Goal: Task Accomplishment & Management: Complete application form

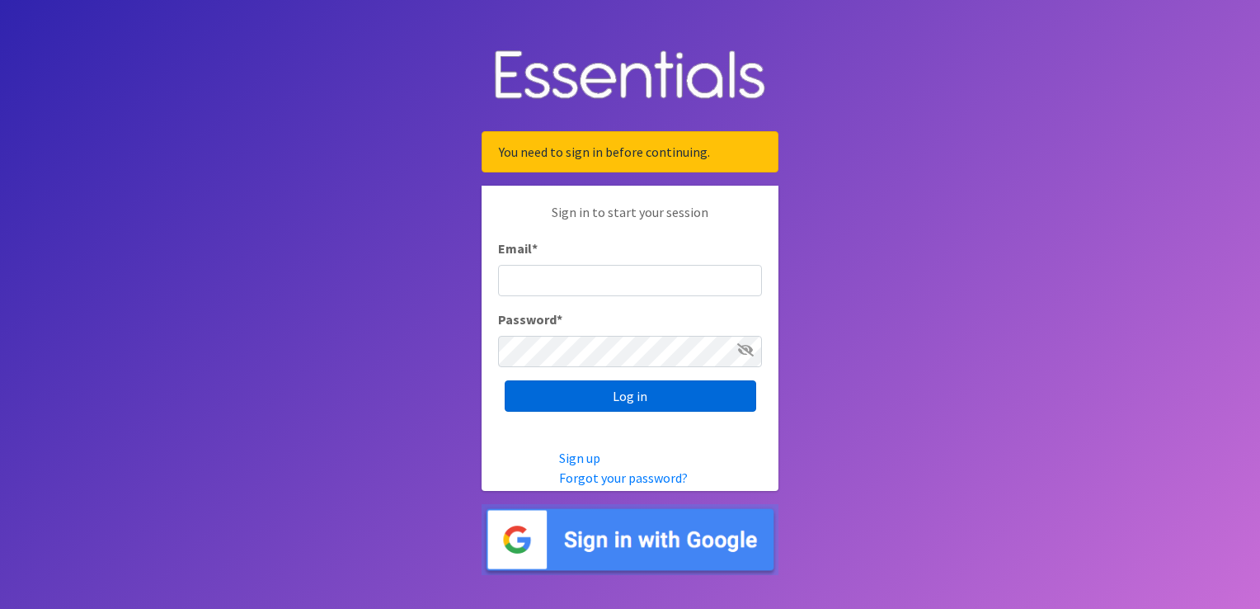
type input "[EMAIL_ADDRESS][DOMAIN_NAME]"
click at [567, 392] on input "Log in" at bounding box center [630, 395] width 251 height 31
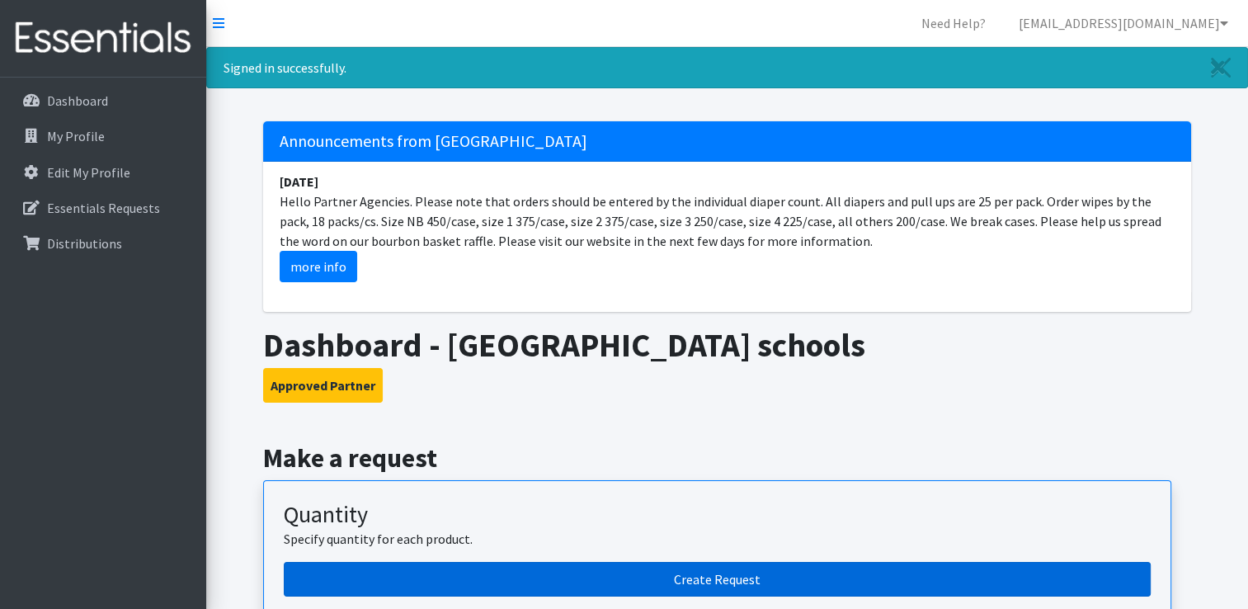
click at [711, 580] on link "Create Request" at bounding box center [717, 579] width 867 height 35
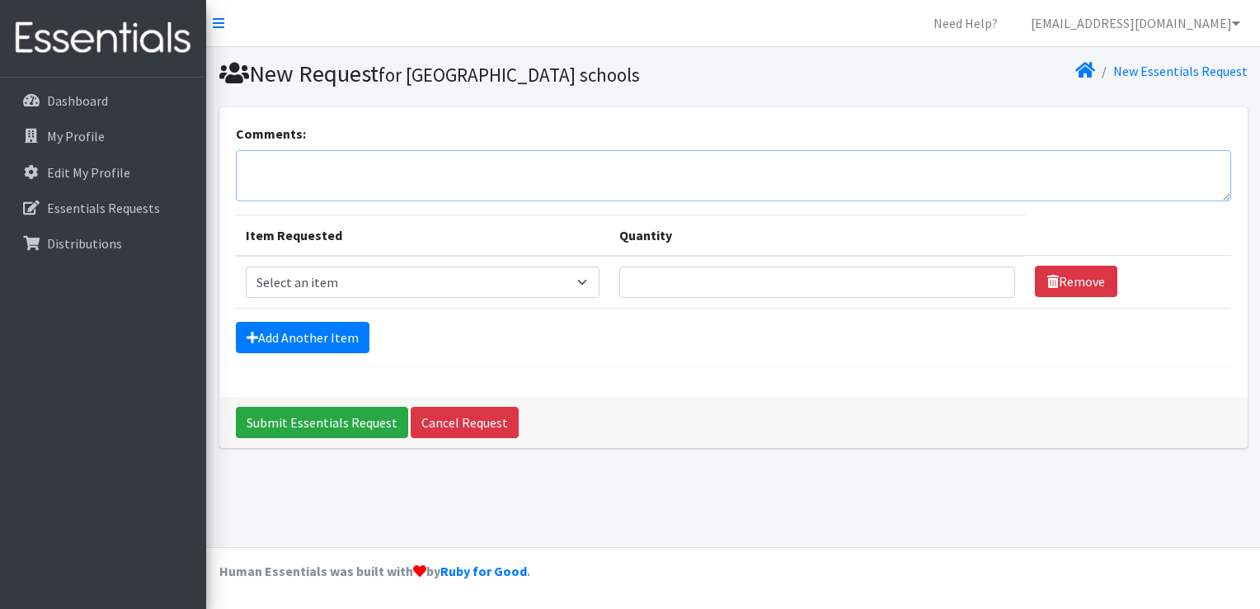
click at [360, 178] on textarea "Comments:" at bounding box center [733, 175] width 995 height 51
click at [630, 161] on textarea "Family has a sensitive child looking for pampers or Huggies preferd" at bounding box center [733, 175] width 995 height 51
drag, startPoint x: 630, startPoint y: 161, endPoint x: 585, endPoint y: 165, distance: 45.5
click at [585, 165] on textarea "Family has a sensitive child looking for pampers or Huggies preferd" at bounding box center [733, 175] width 995 height 51
type textarea "Family has a sensitive child looking for pampers or Huggies if possible"
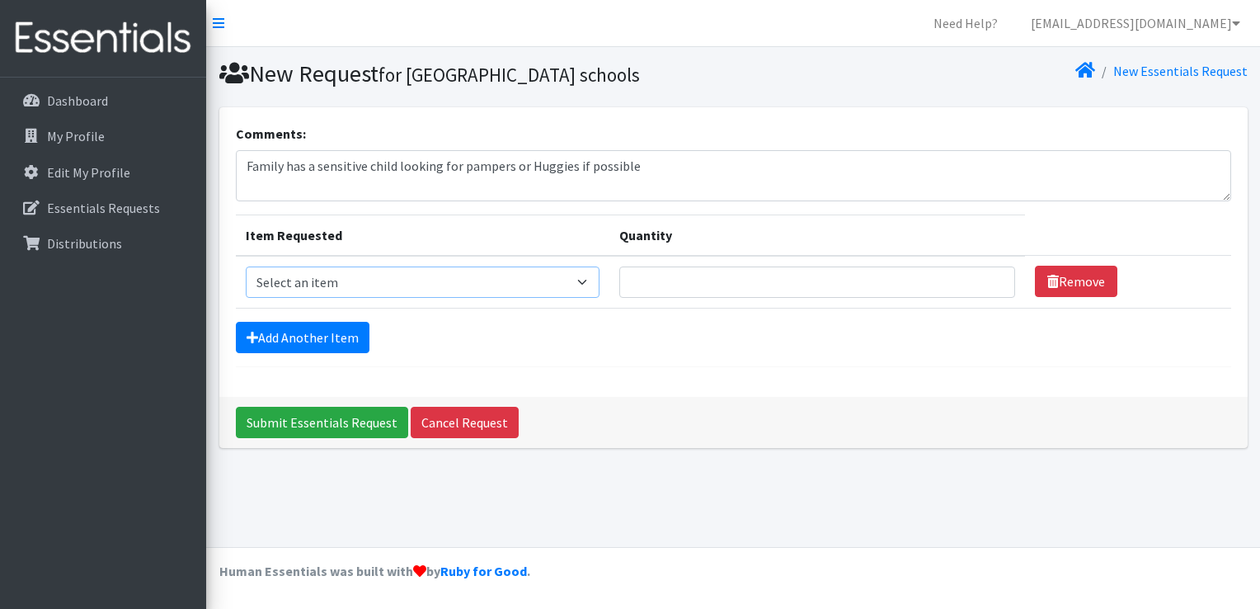
click at [453, 281] on select "Select an item 1 month period supply kit Kids (Newborn) Kids (Size 1) Kids (Siz…" at bounding box center [423, 281] width 355 height 31
select select "15040"
click at [246, 266] on select "Select an item 1 month period supply kit Kids (Newborn) Kids (Size 1) Kids (Siz…" at bounding box center [423, 281] width 355 height 31
click at [777, 294] on input "Quantity" at bounding box center [817, 281] width 396 height 31
type input "2"
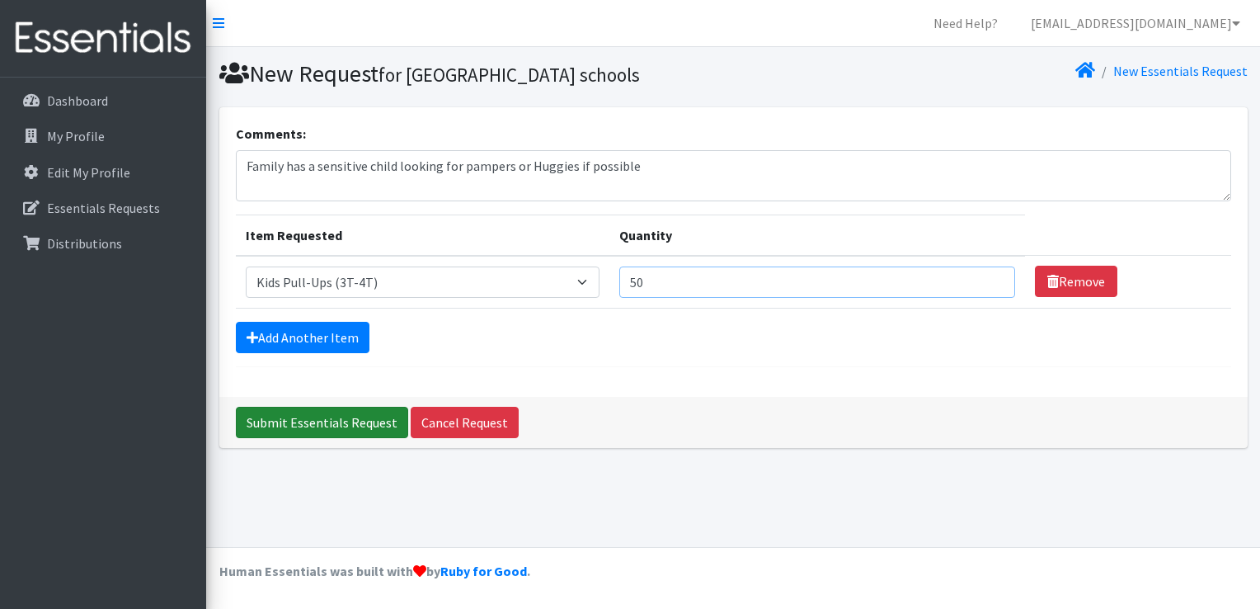
type input "50"
click at [336, 423] on input "Submit Essentials Request" at bounding box center [322, 422] width 172 height 31
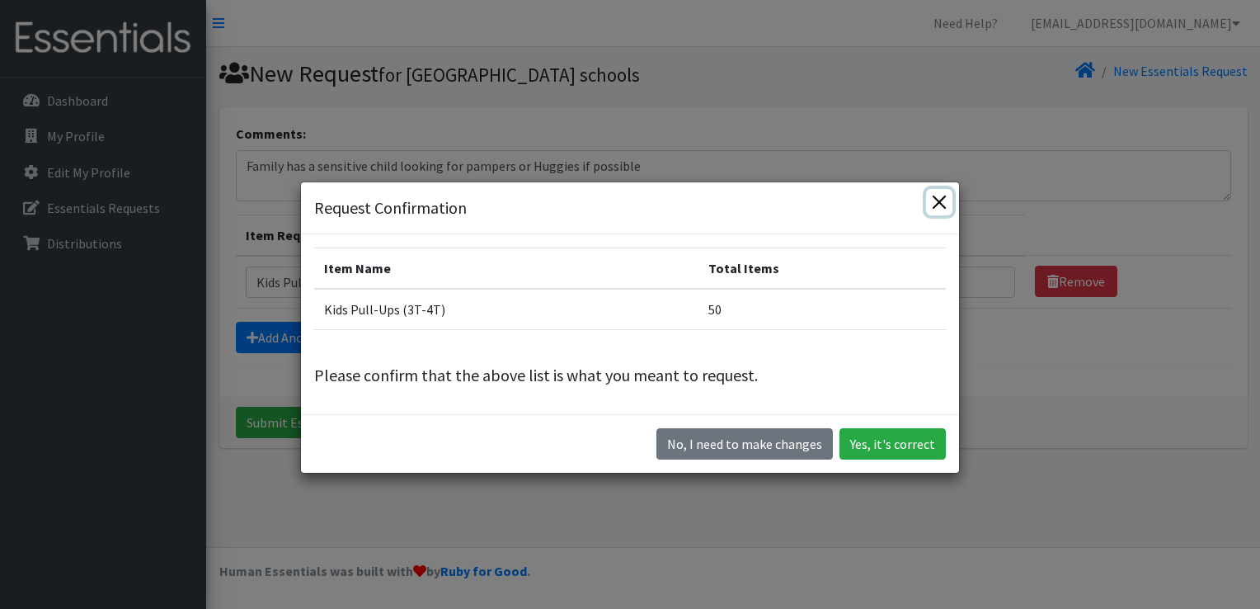
click at [936, 209] on button "Close" at bounding box center [939, 202] width 26 height 26
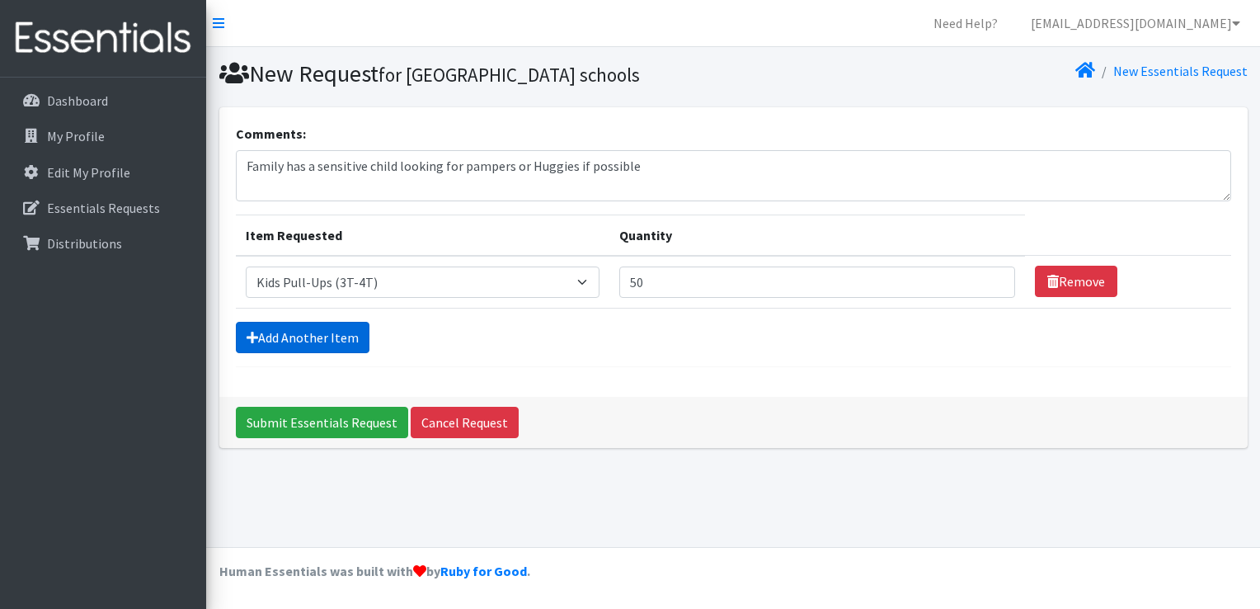
click at [340, 325] on link "Add Another Item" at bounding box center [303, 337] width 134 height 31
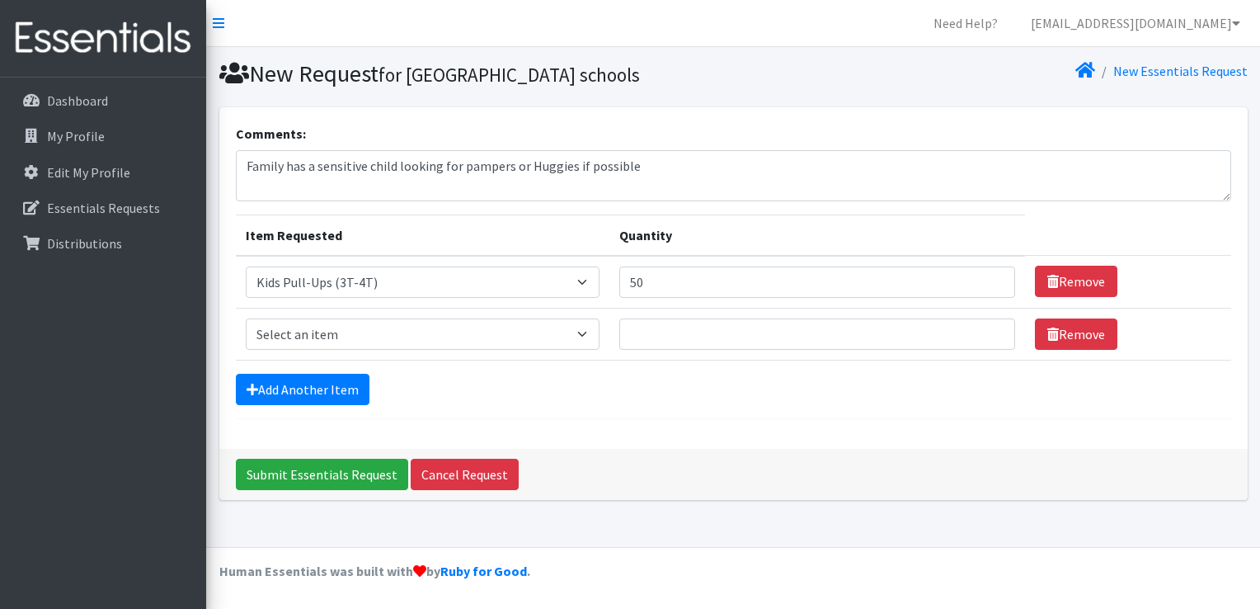
click at [343, 315] on td "Item Requested Select an item 1 month period supply kit Kids (Newborn) Kids (Si…" at bounding box center [423, 334] width 374 height 52
click at [341, 326] on select "Select an item 1 month period supply kit Kids (Newborn) Kids (Size 1) Kids (Siz…" at bounding box center [423, 333] width 355 height 31
select select "15043"
click at [246, 318] on select "Select an item 1 month period supply kit Kids (Newborn) Kids (Size 1) Kids (Siz…" at bounding box center [423, 333] width 355 height 31
click at [778, 351] on td "Quantity" at bounding box center [817, 334] width 416 height 52
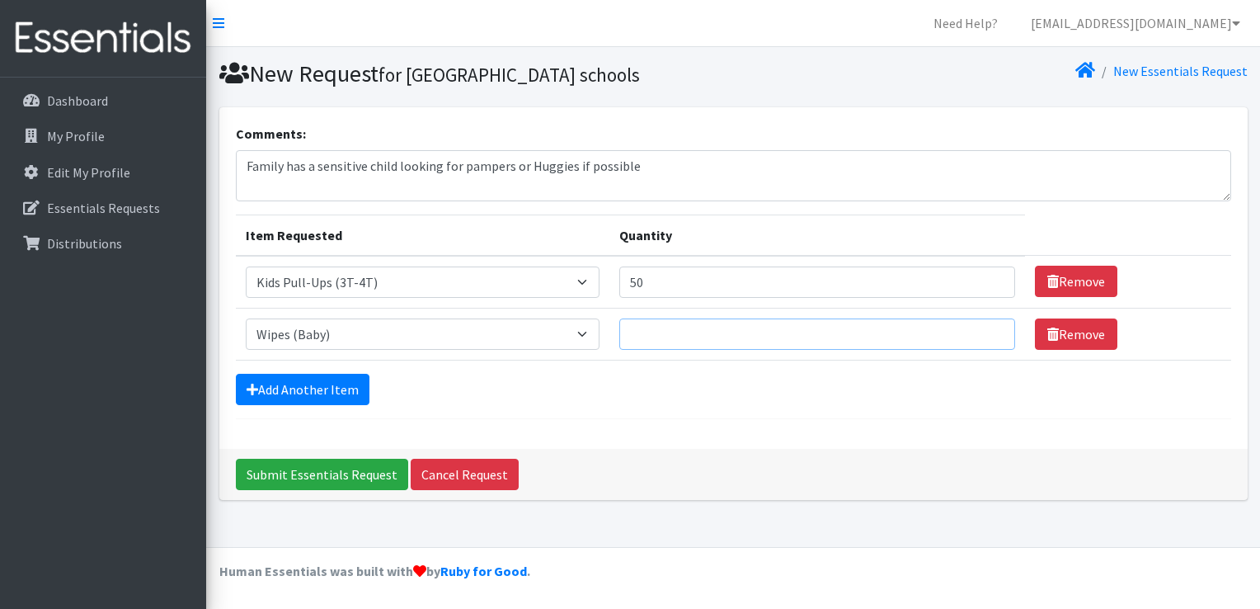
click at [778, 340] on input "Quantity" at bounding box center [817, 333] width 396 height 31
type input "18"
click at [343, 480] on input "Submit Essentials Request" at bounding box center [322, 473] width 172 height 31
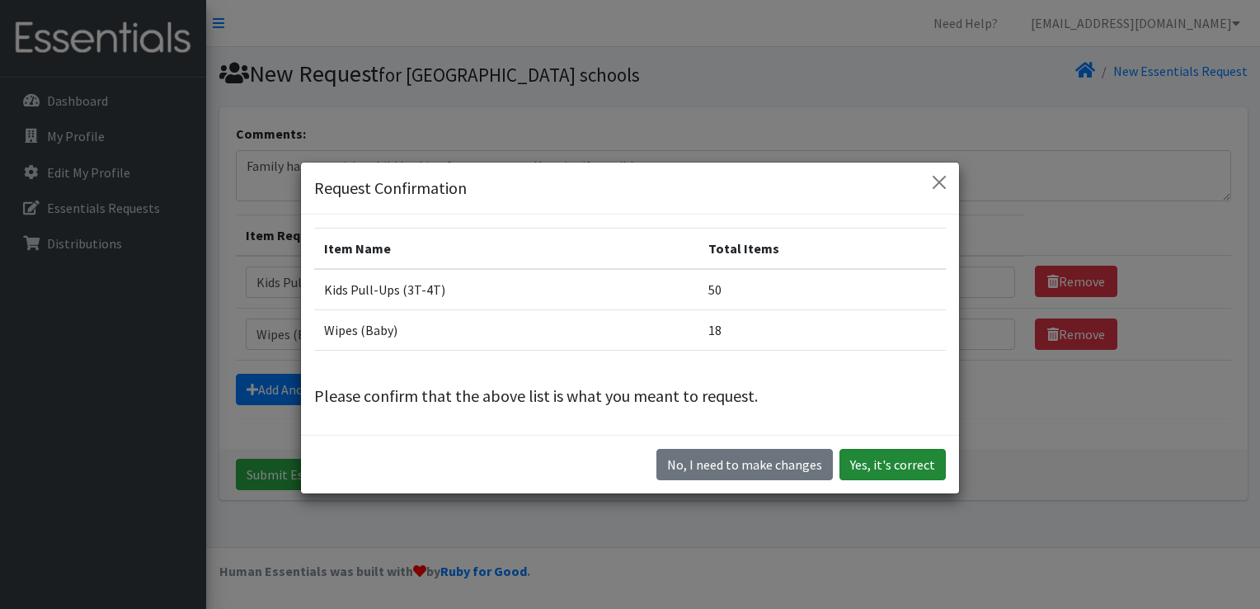
click at [872, 469] on button "Yes, it's correct" at bounding box center [892, 464] width 106 height 31
